Goal: Task Accomplishment & Management: Use online tool/utility

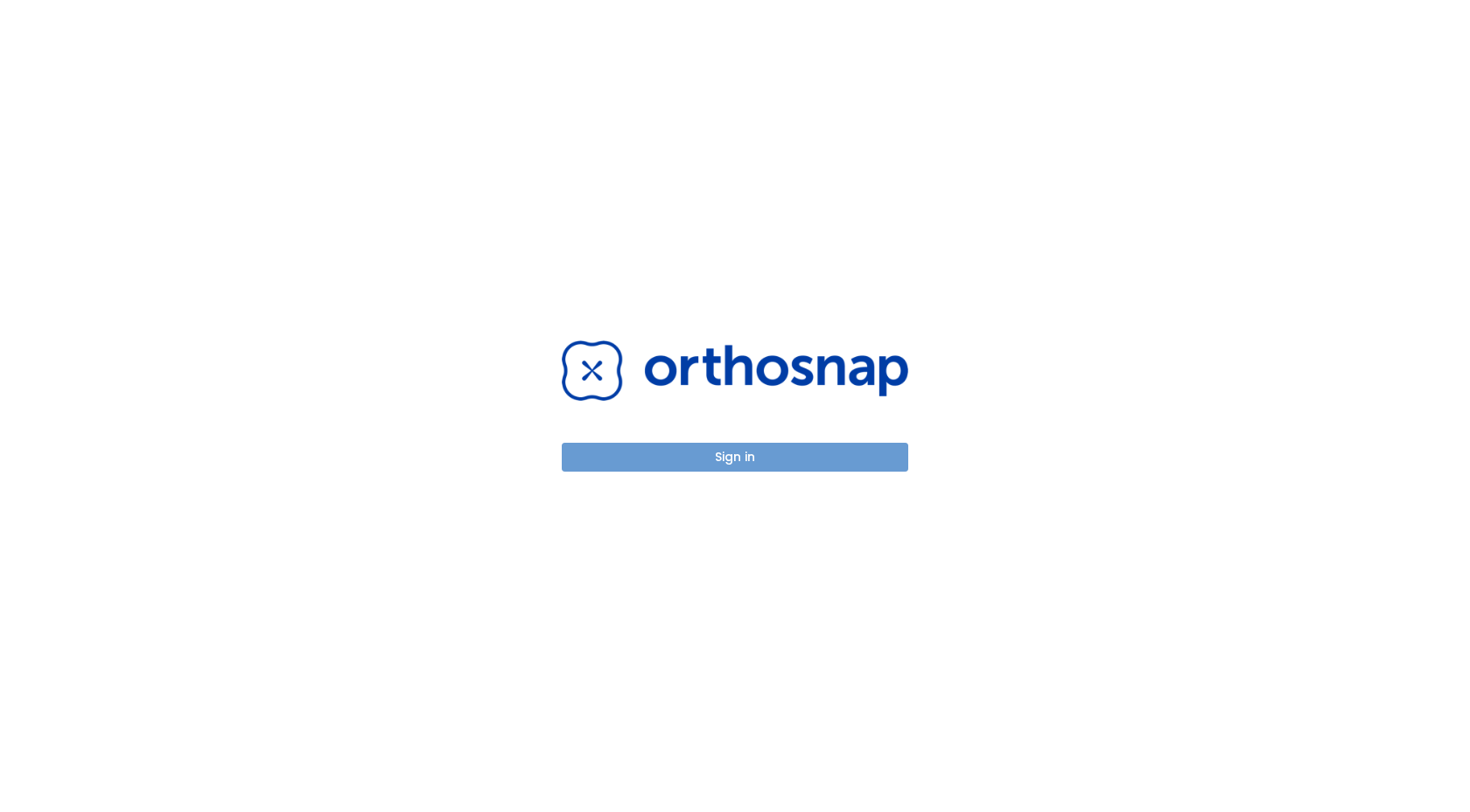
click at [705, 452] on button "Sign in" at bounding box center [735, 457] width 346 height 29
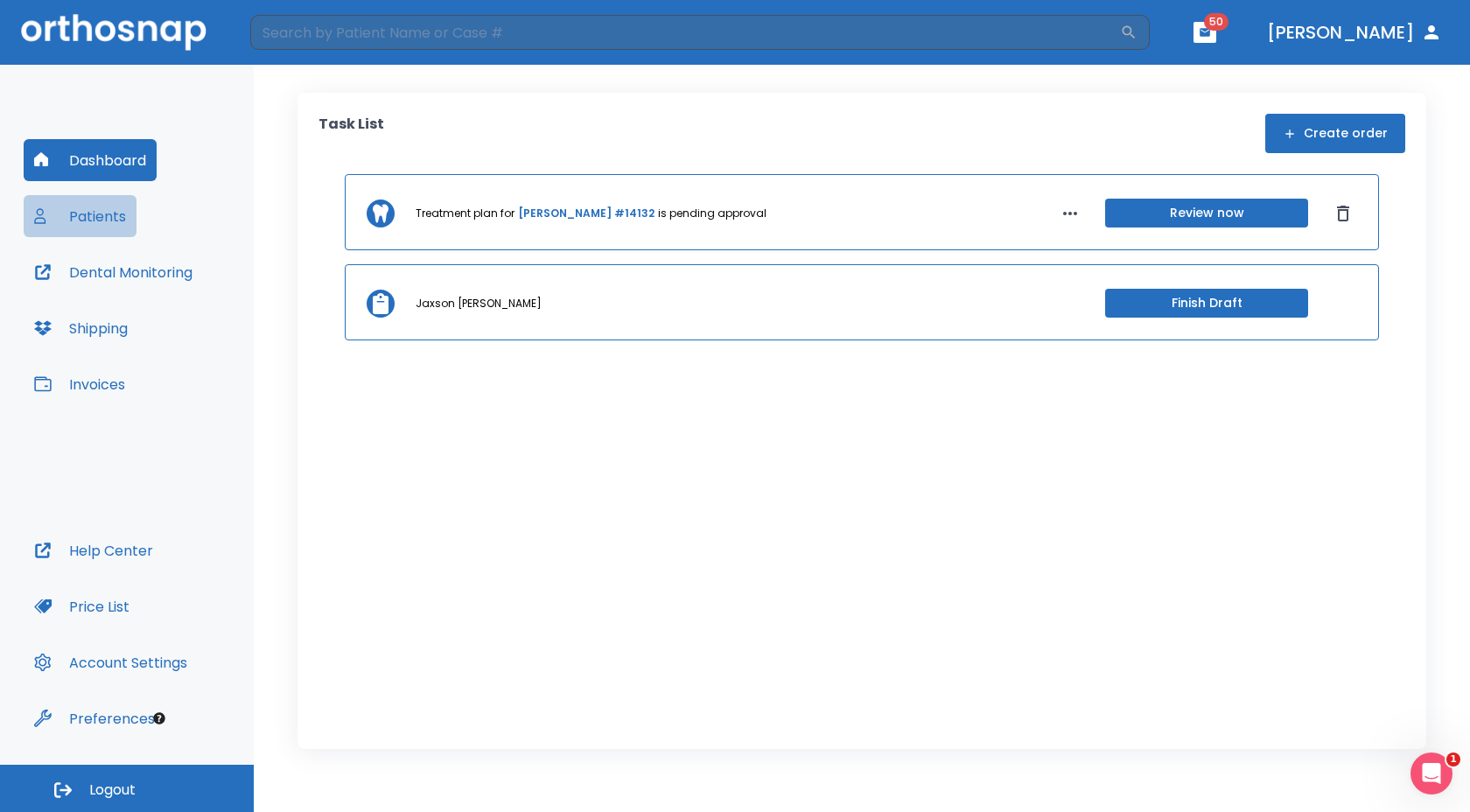
click at [123, 215] on button "Patients" at bounding box center [80, 216] width 113 height 42
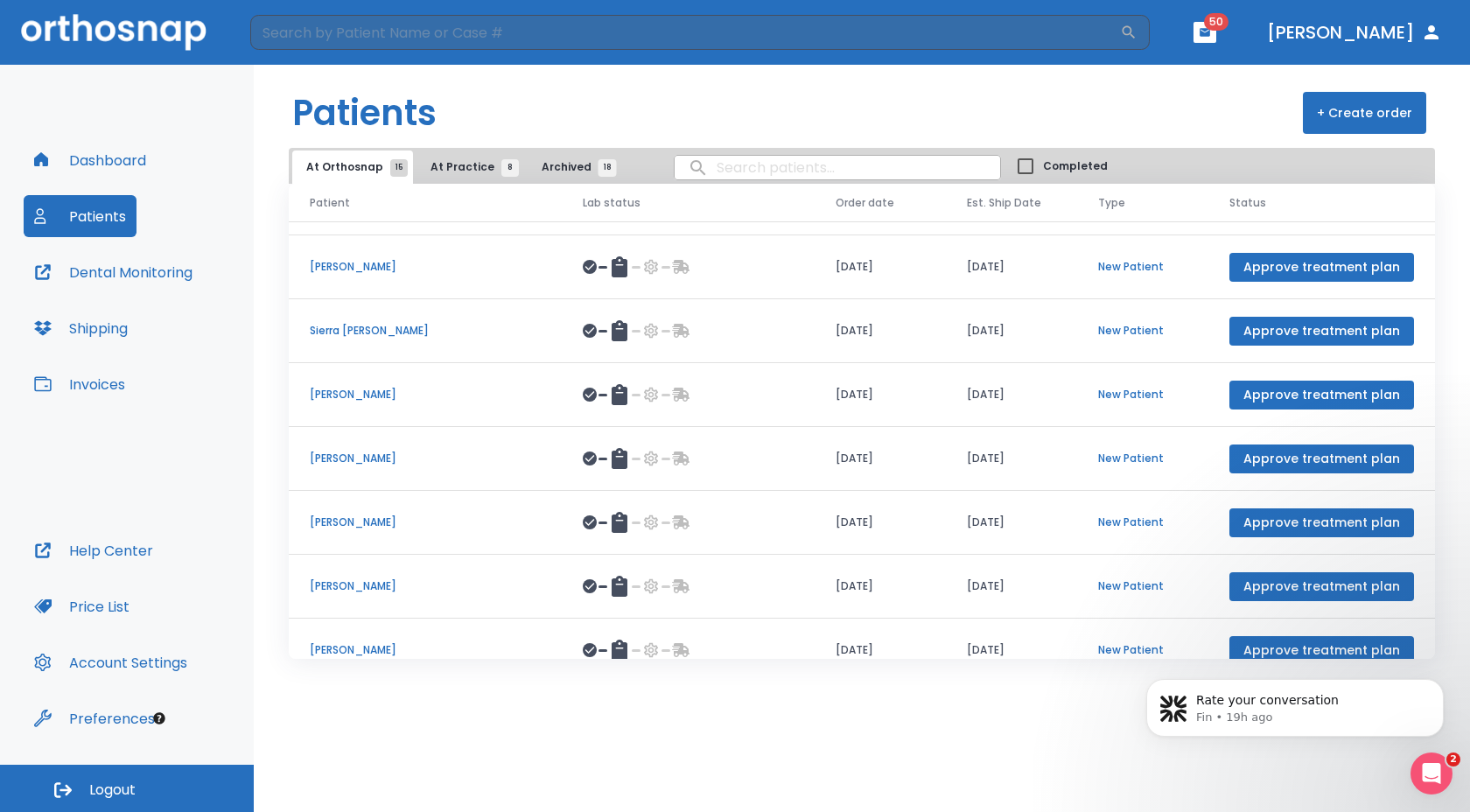
scroll to position [202, 0]
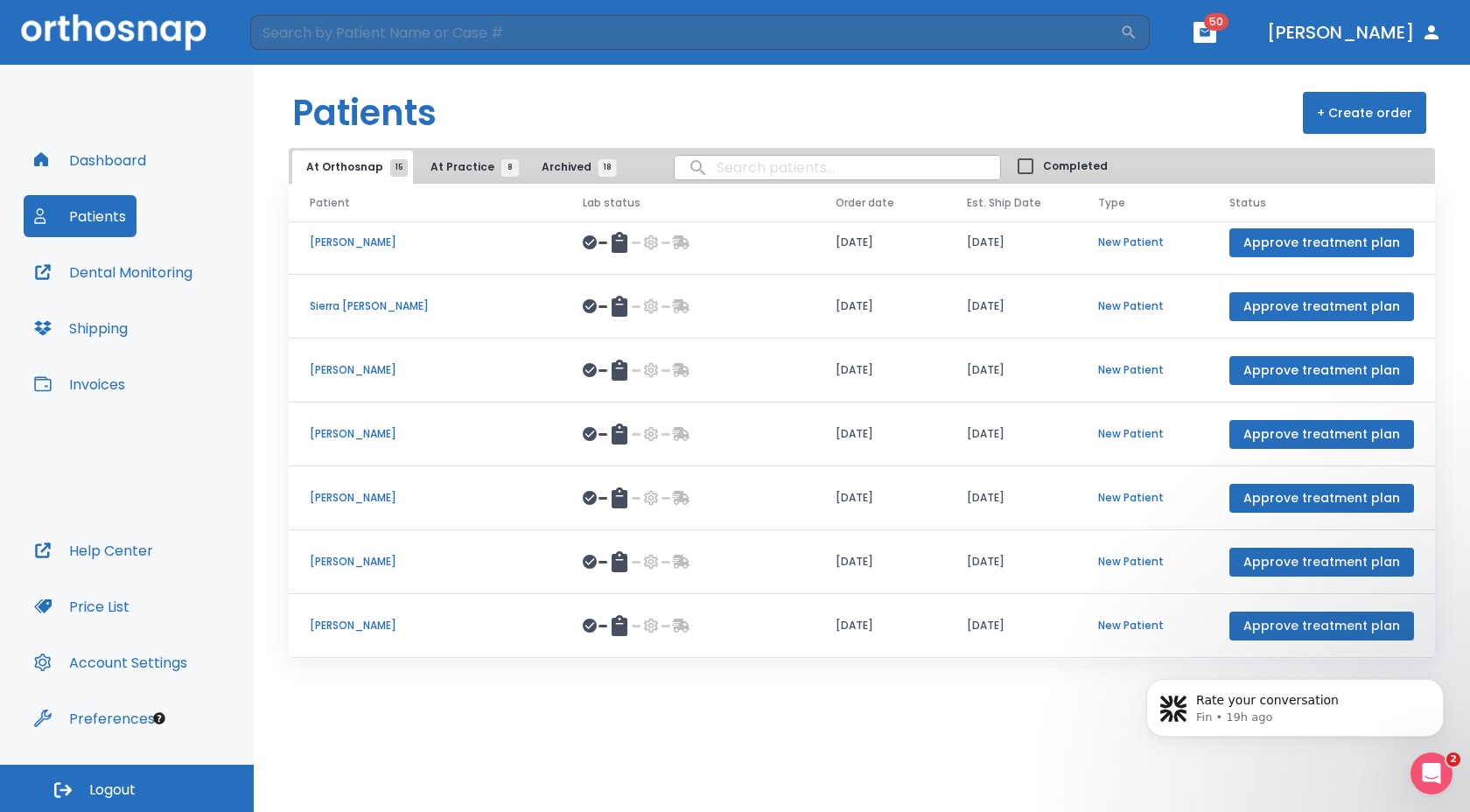
click at [454, 166] on span "At Practice 8" at bounding box center [470, 166] width 79 height 15
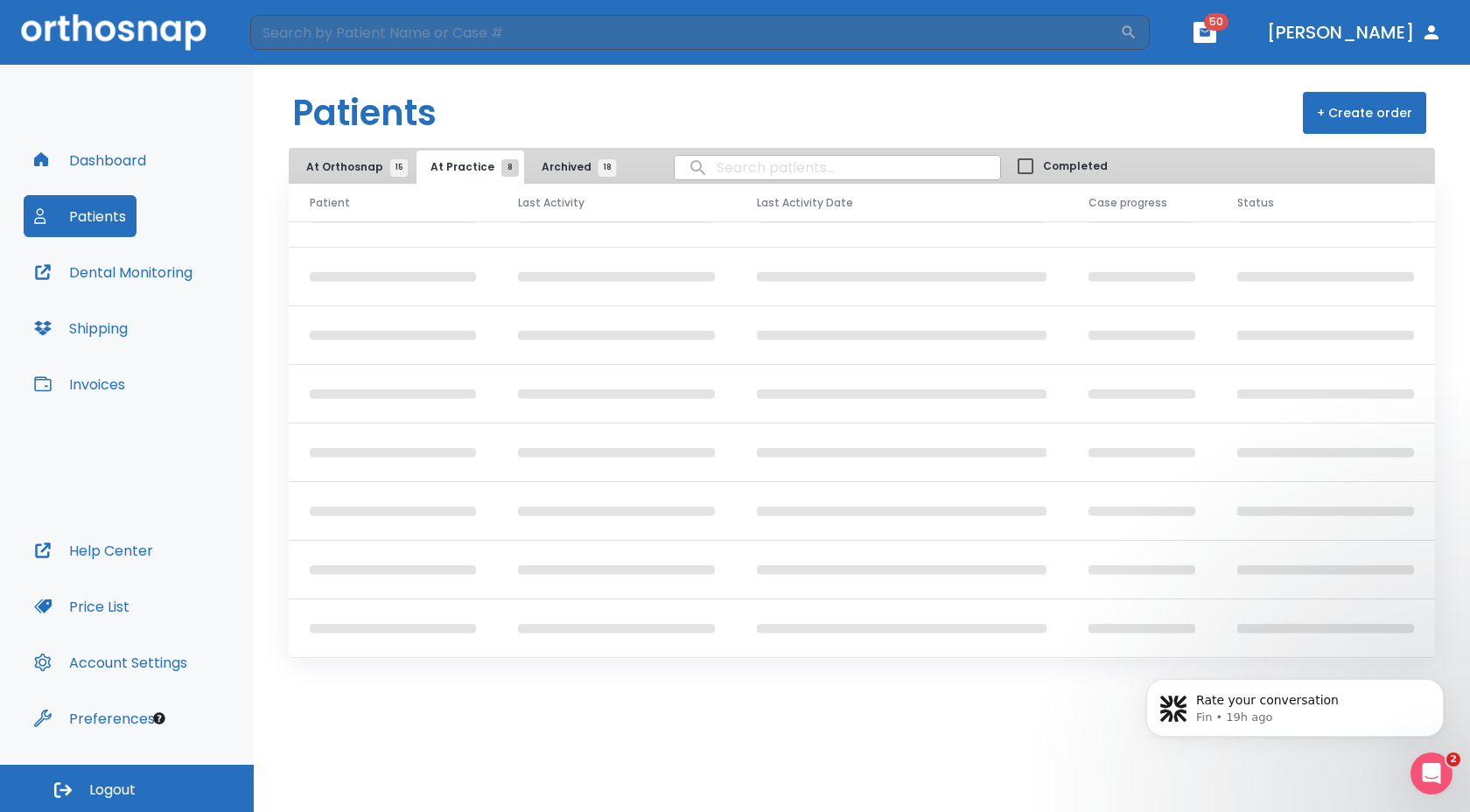
scroll to position [33, 0]
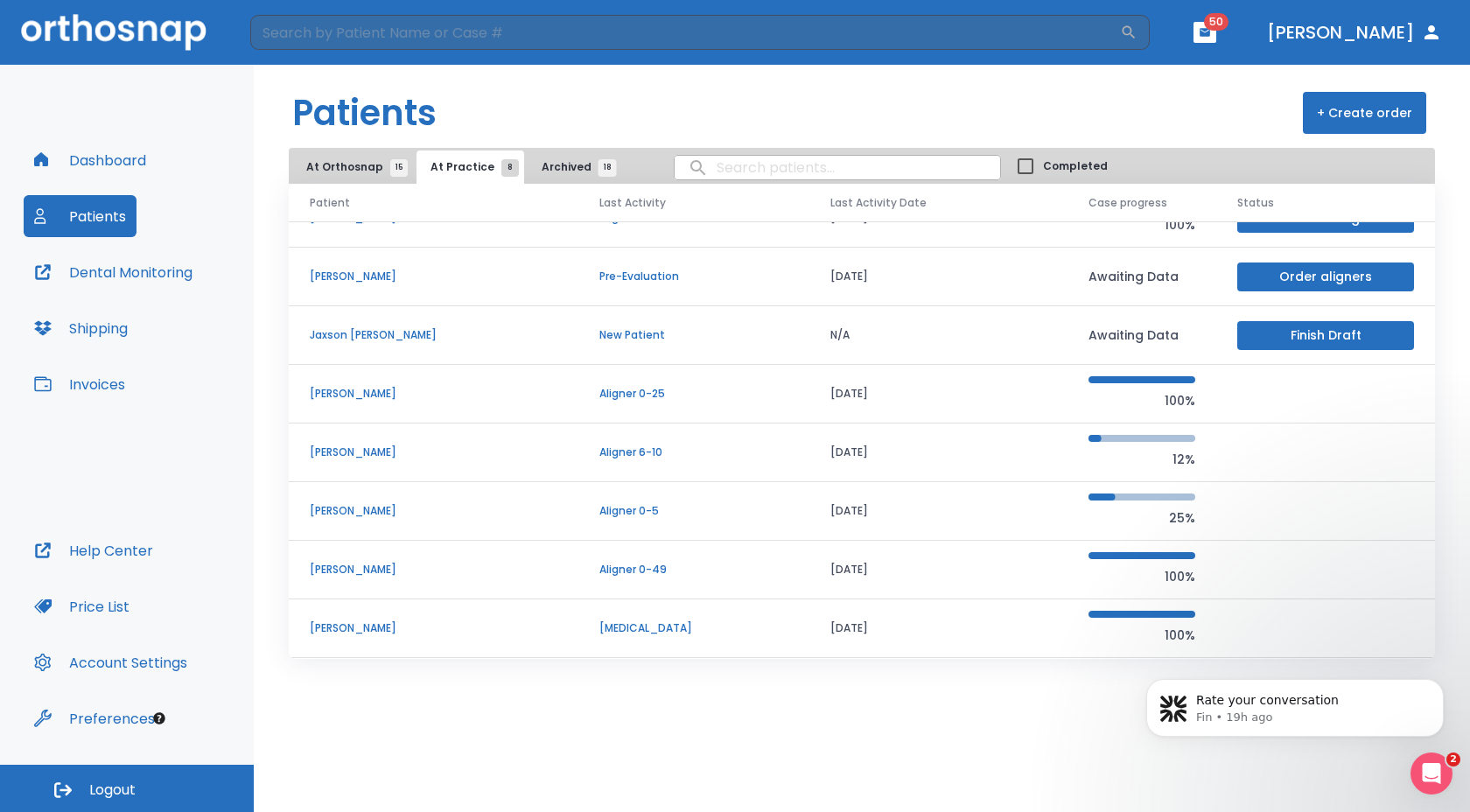
click at [354, 448] on p "Lucero Garcia" at bounding box center [433, 452] width 248 height 15
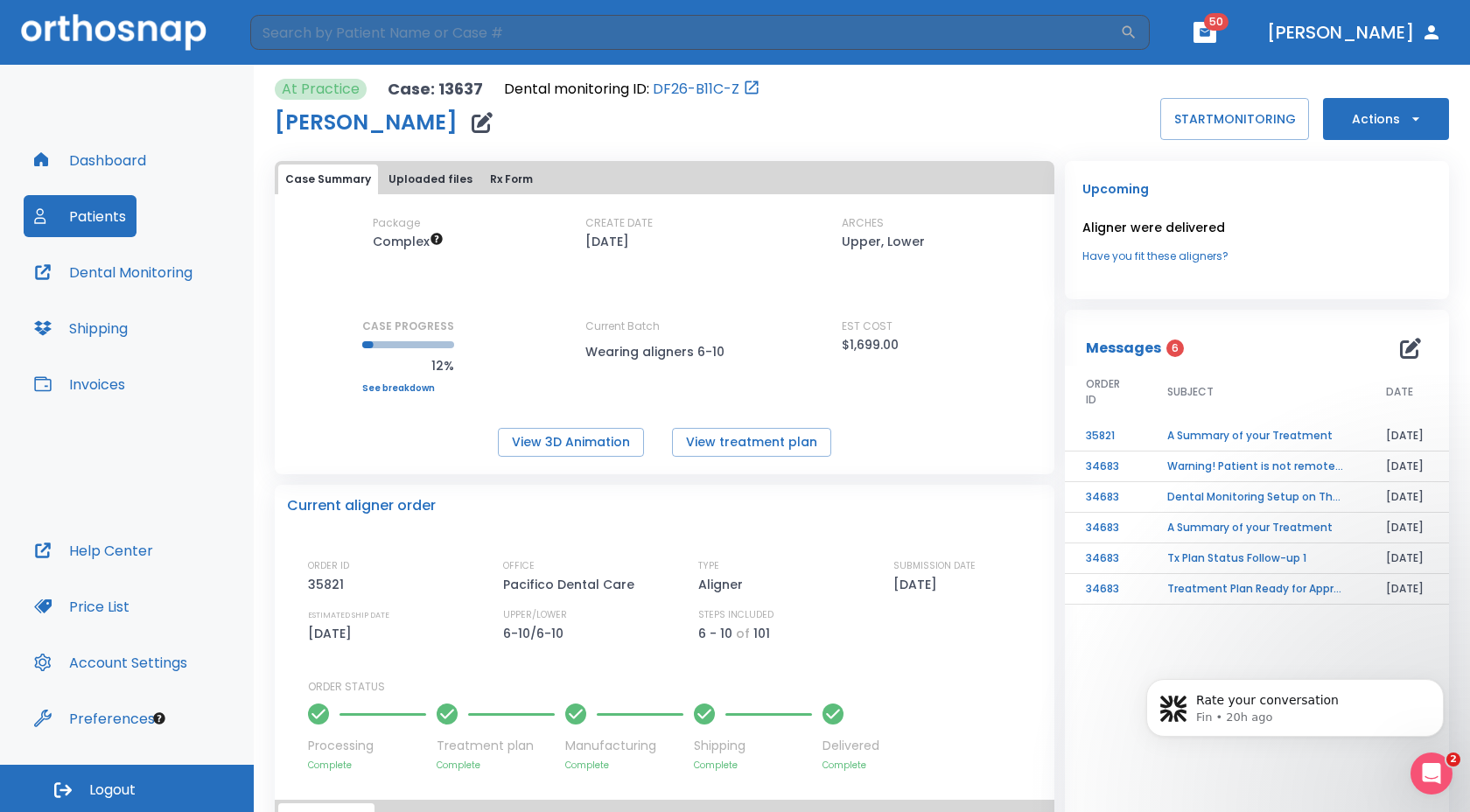
click at [1386, 114] on button "Actions" at bounding box center [1386, 119] width 126 height 42
click at [1337, 252] on p "Order Next Aligners" at bounding box center [1374, 256] width 99 height 15
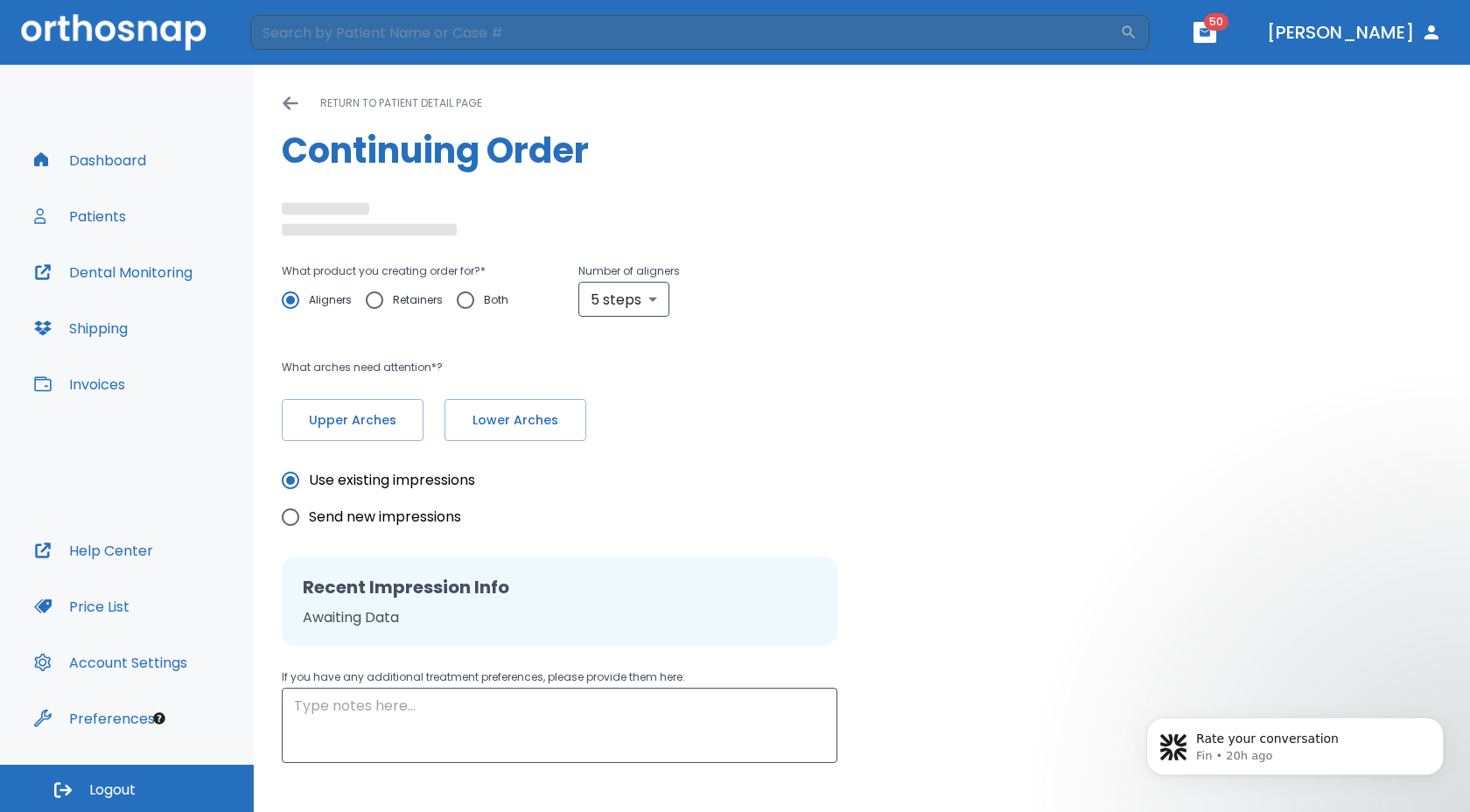
click at [1337, 252] on div "What product you creating order for? * Aligners Retainers Both Number of aligne…" at bounding box center [862, 319] width 1160 height 243
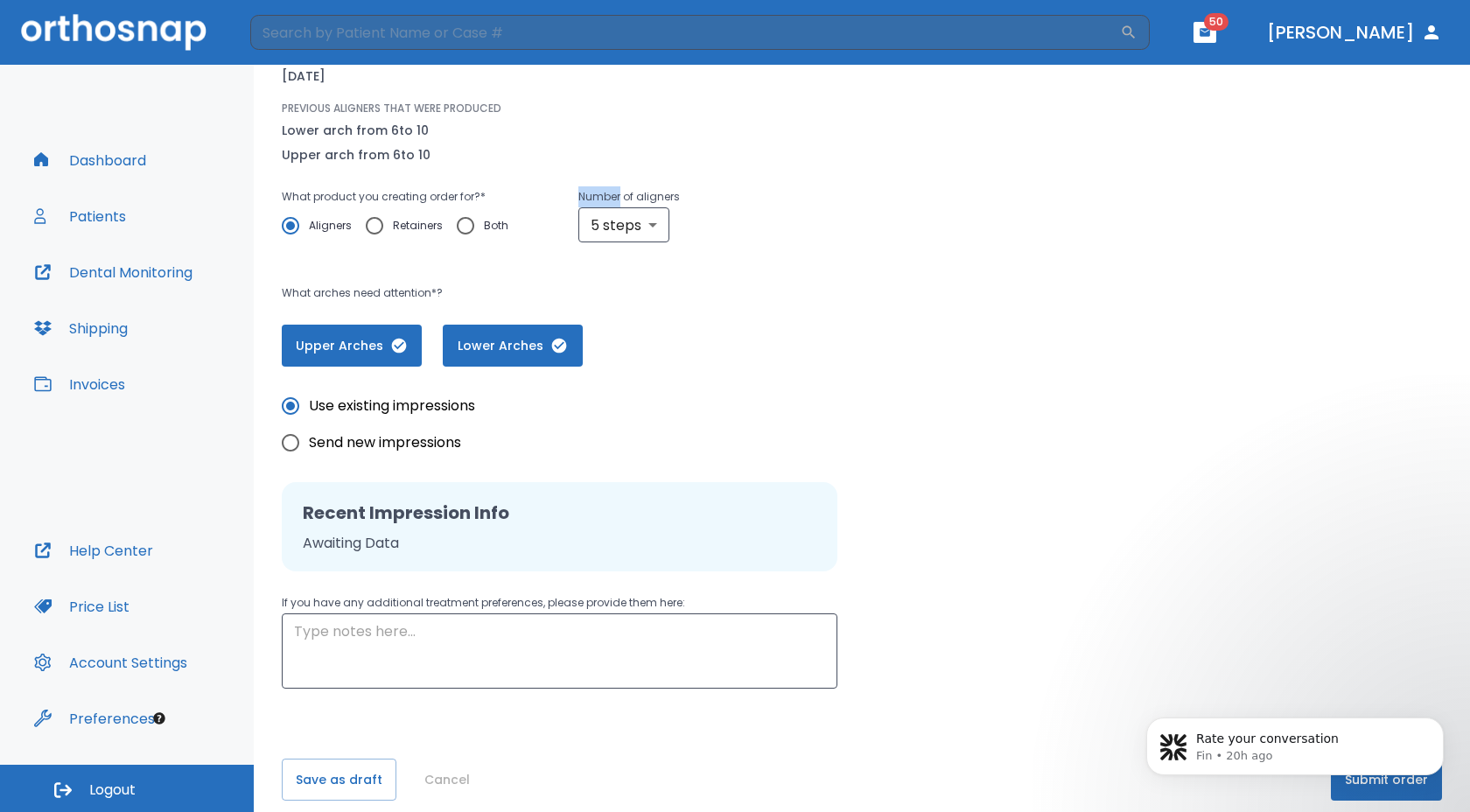
scroll to position [210, 0]
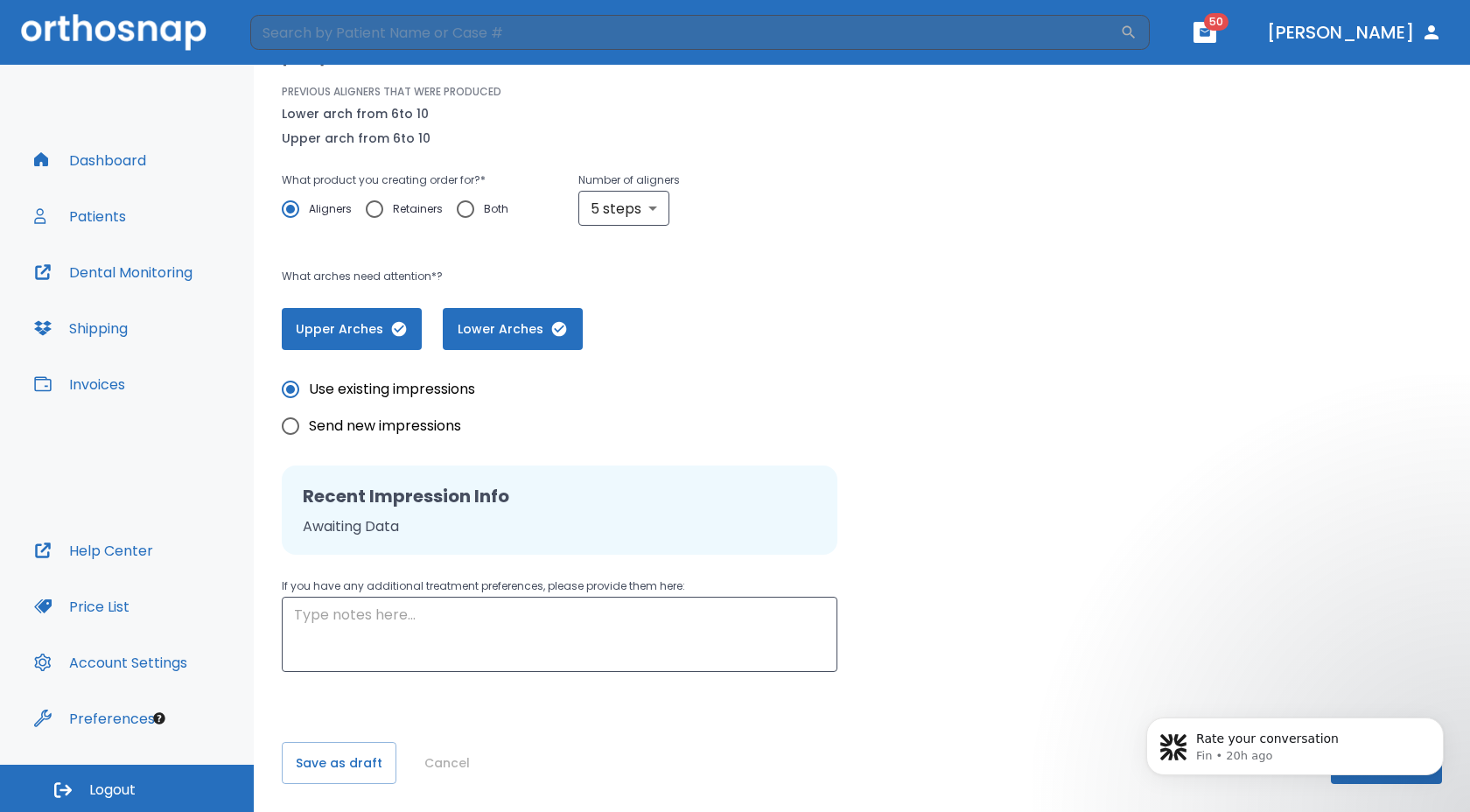
click at [1089, 721] on div "Please, wait until data(files) saving will have finished return to patient deta…" at bounding box center [861, 333] width 1216 height 957
click at [1436, 722] on icon "Dismiss notification" at bounding box center [1438, 722] width 10 height 10
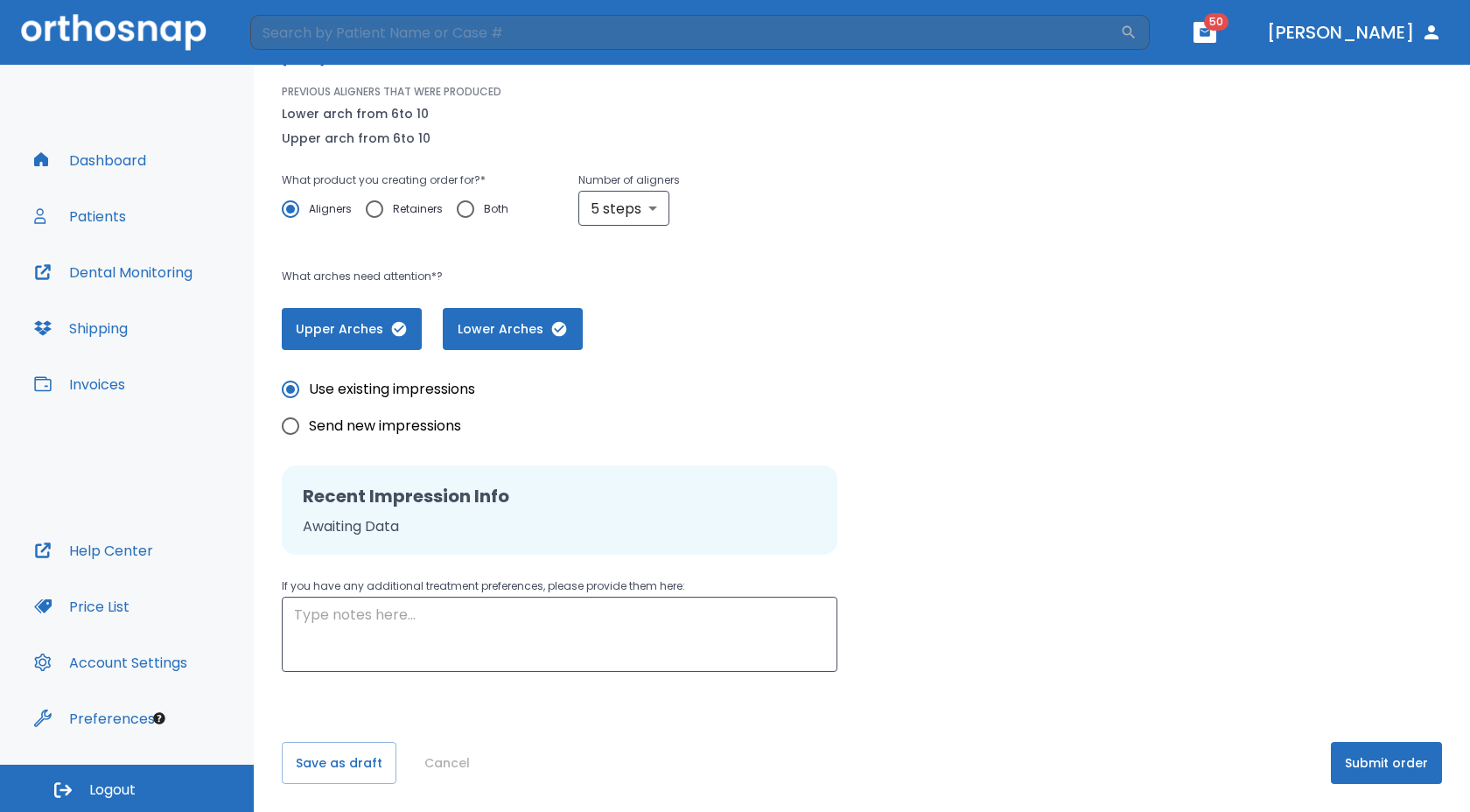
click at [1363, 768] on button "Submit order" at bounding box center [1386, 763] width 111 height 42
